Goal: Information Seeking & Learning: Check status

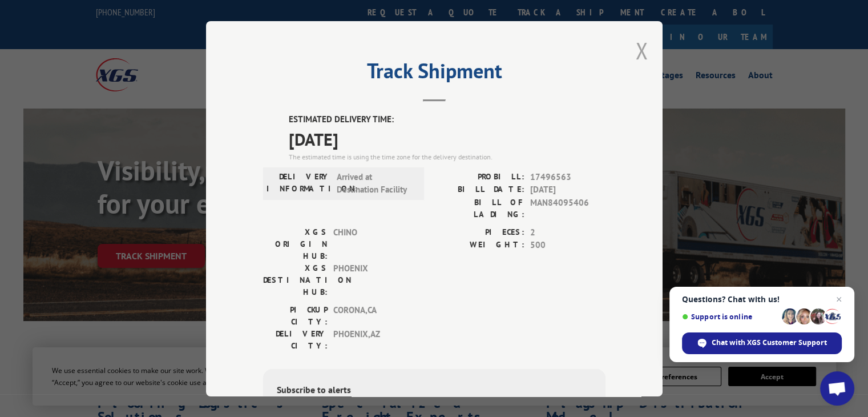
click at [636, 47] on button "Close modal" at bounding box center [642, 50] width 13 height 30
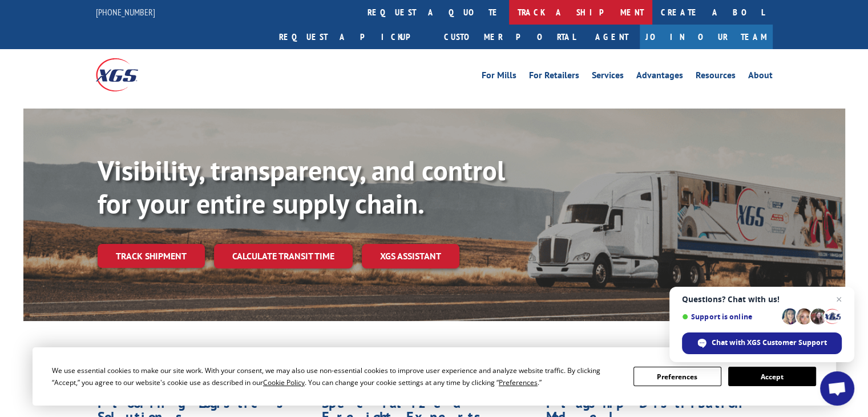
click at [509, 14] on link "track a shipment" at bounding box center [580, 12] width 143 height 25
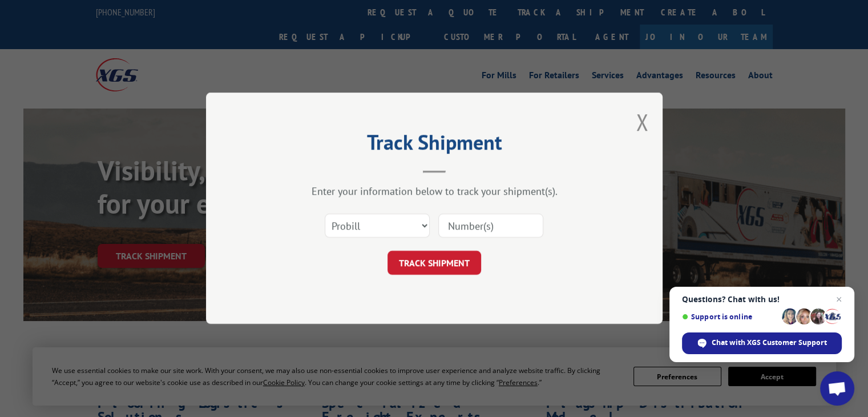
click at [473, 226] on input at bounding box center [490, 226] width 105 height 24
paste input "17665168"
type input "17665168"
click at [449, 259] on button "TRACK SHIPMENT" at bounding box center [434, 263] width 94 height 24
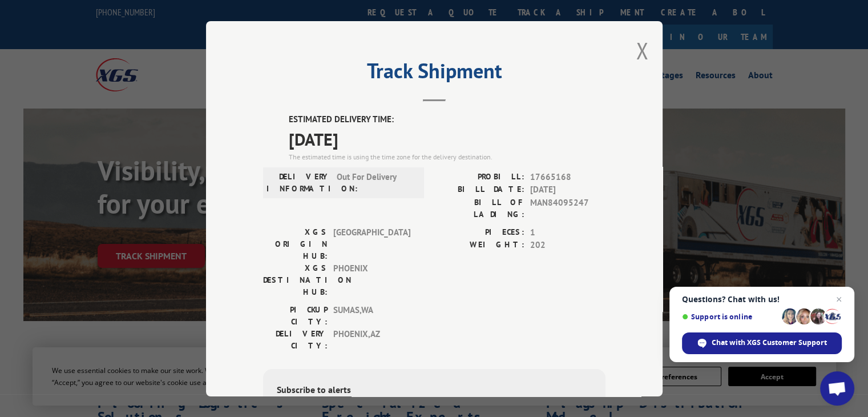
drag, startPoint x: 543, startPoint y: 124, endPoint x: 615, endPoint y: 86, distance: 80.7
click at [543, 124] on label "ESTIMATED DELIVERY TIME:" at bounding box center [447, 119] width 317 height 13
click at [637, 49] on button "Close modal" at bounding box center [642, 50] width 13 height 30
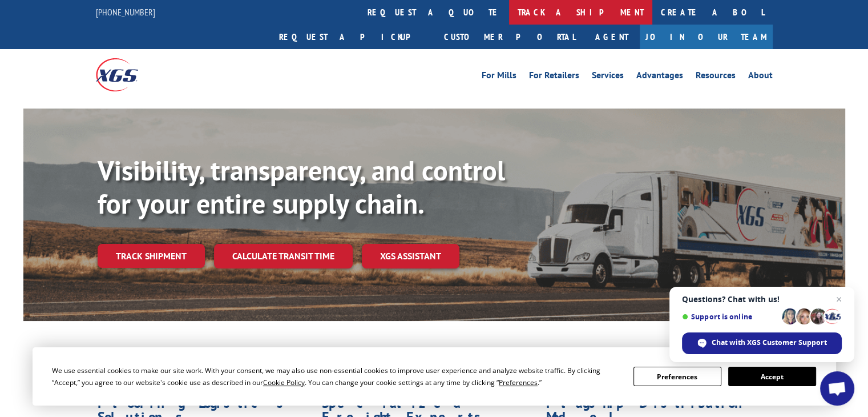
click at [509, 11] on link "track a shipment" at bounding box center [580, 12] width 143 height 25
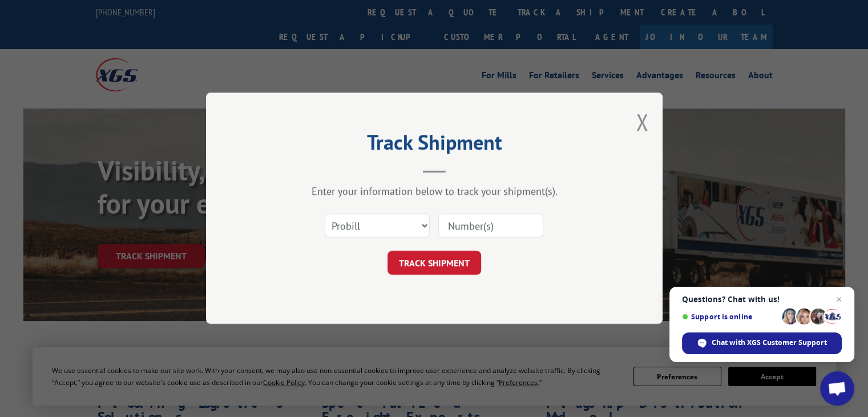
click at [488, 222] on input at bounding box center [490, 226] width 105 height 24
paste input "17496563"
type input "17496563"
click at [459, 261] on button "TRACK SHIPMENT" at bounding box center [434, 263] width 94 height 24
